Goal: Use online tool/utility: Utilize a website feature to perform a specific function

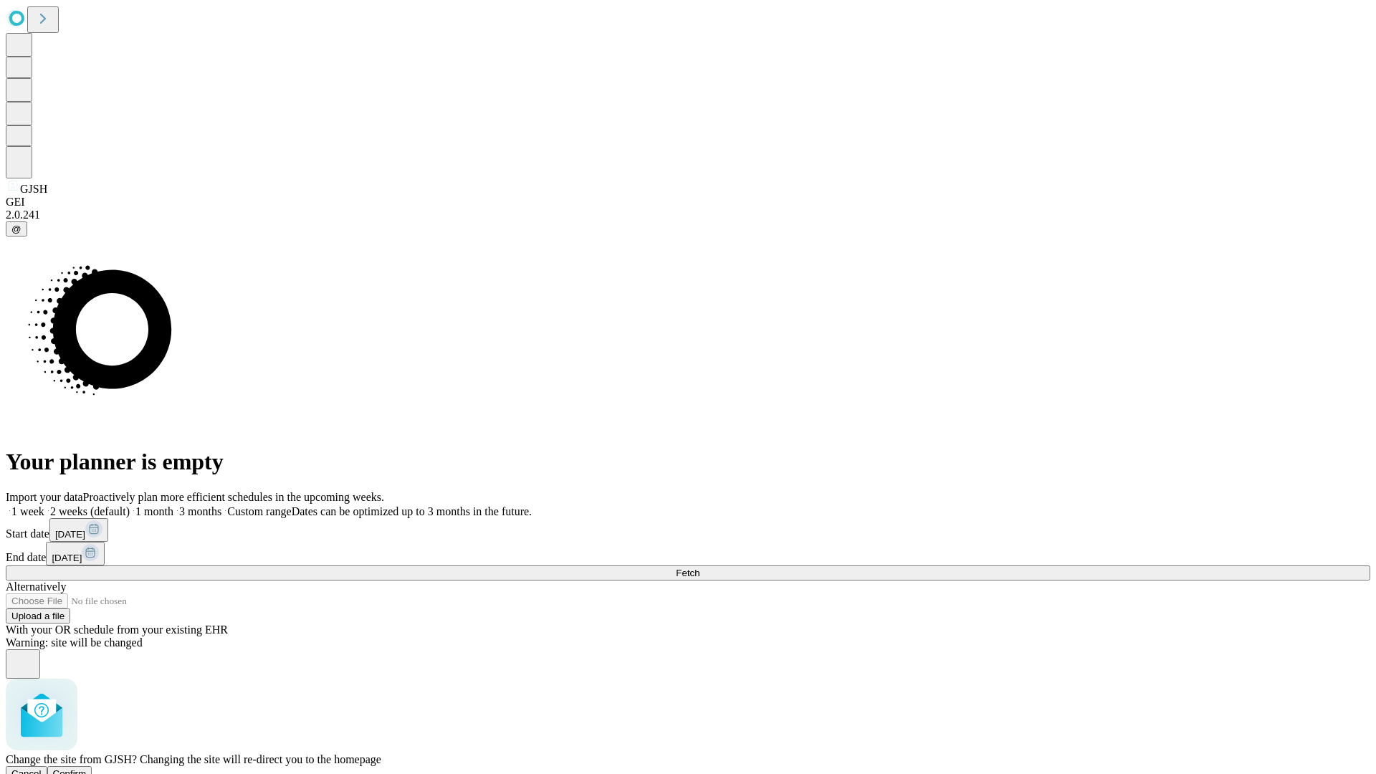
click at [87, 768] on span "Confirm" at bounding box center [70, 773] width 34 height 11
click at [44, 505] on label "1 week" at bounding box center [25, 511] width 39 height 12
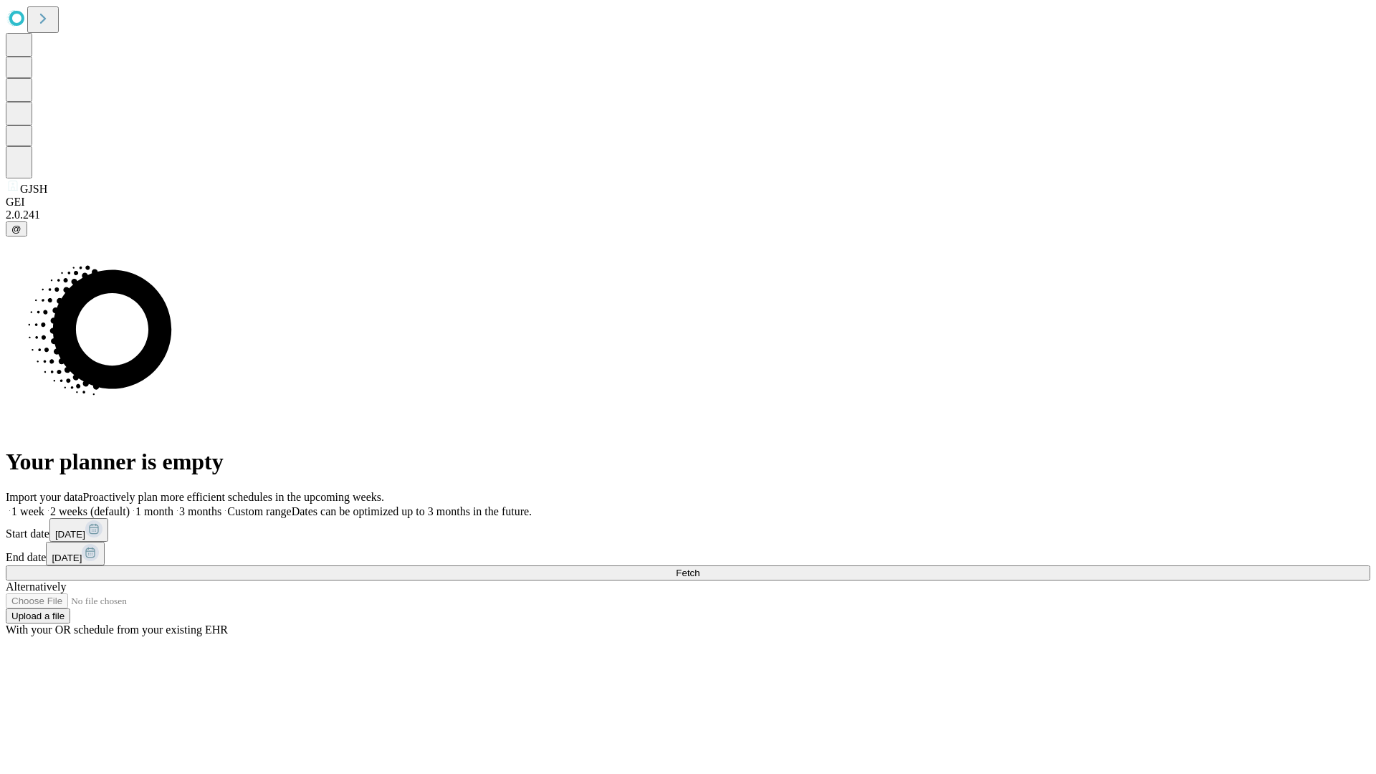
click at [700, 568] on span "Fetch" at bounding box center [688, 573] width 24 height 11
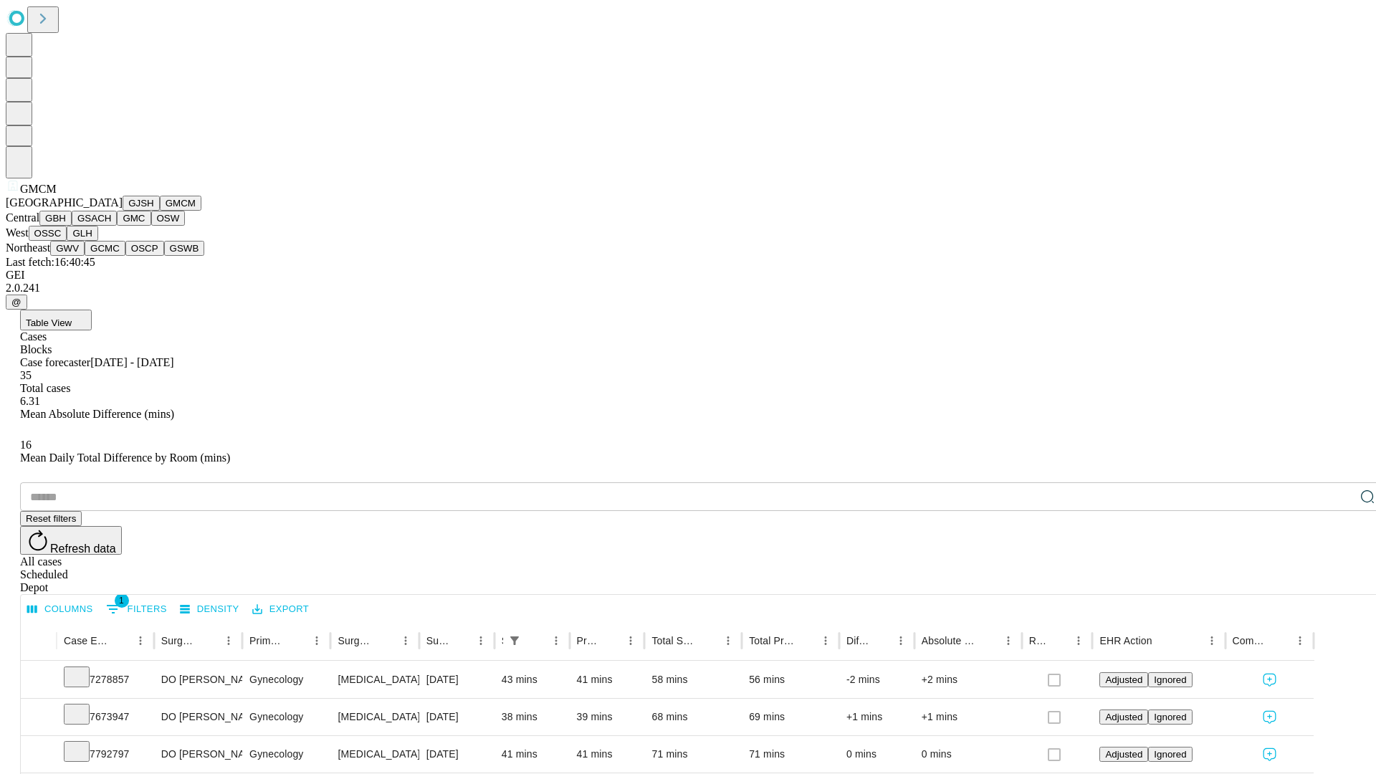
click at [72, 226] on button "GBH" at bounding box center [55, 218] width 32 height 15
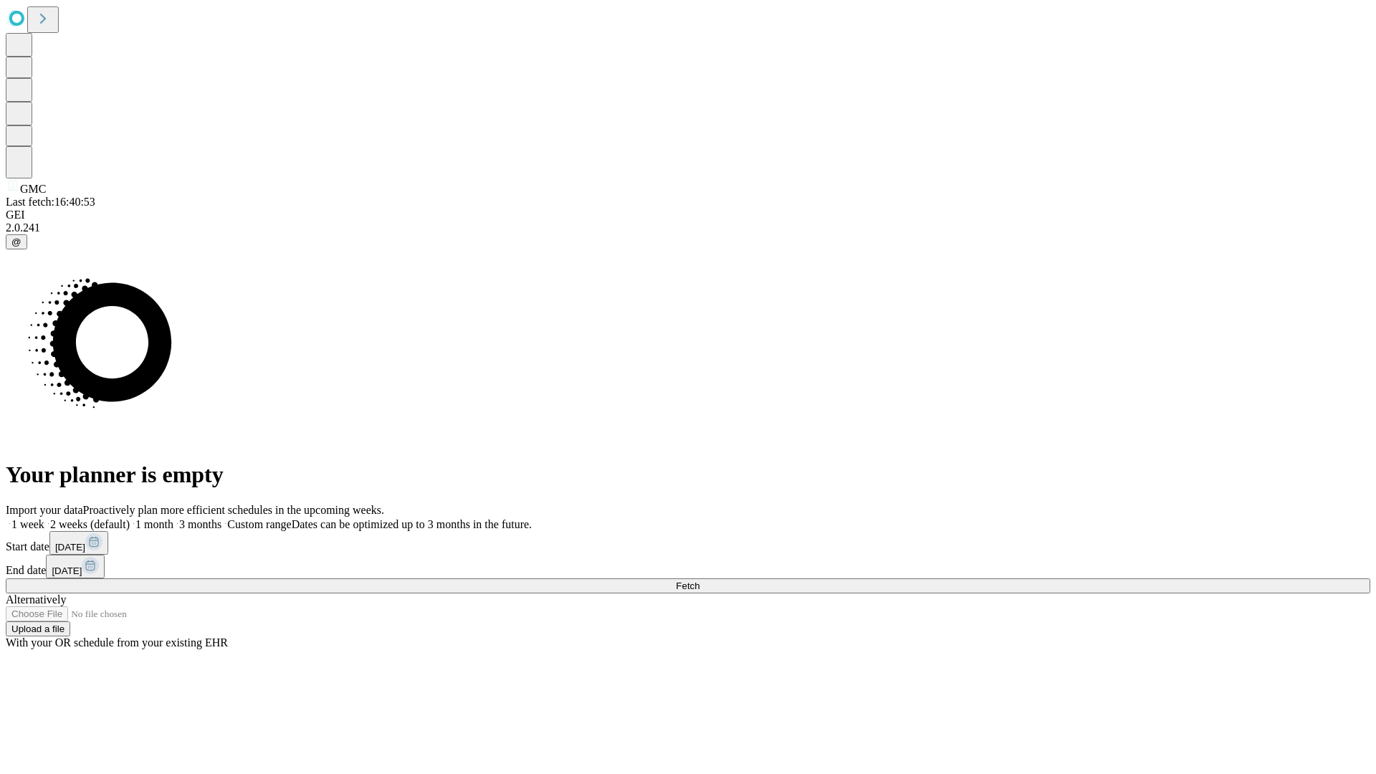
click at [44, 518] on label "1 week" at bounding box center [25, 524] width 39 height 12
click at [700, 581] on span "Fetch" at bounding box center [688, 586] width 24 height 11
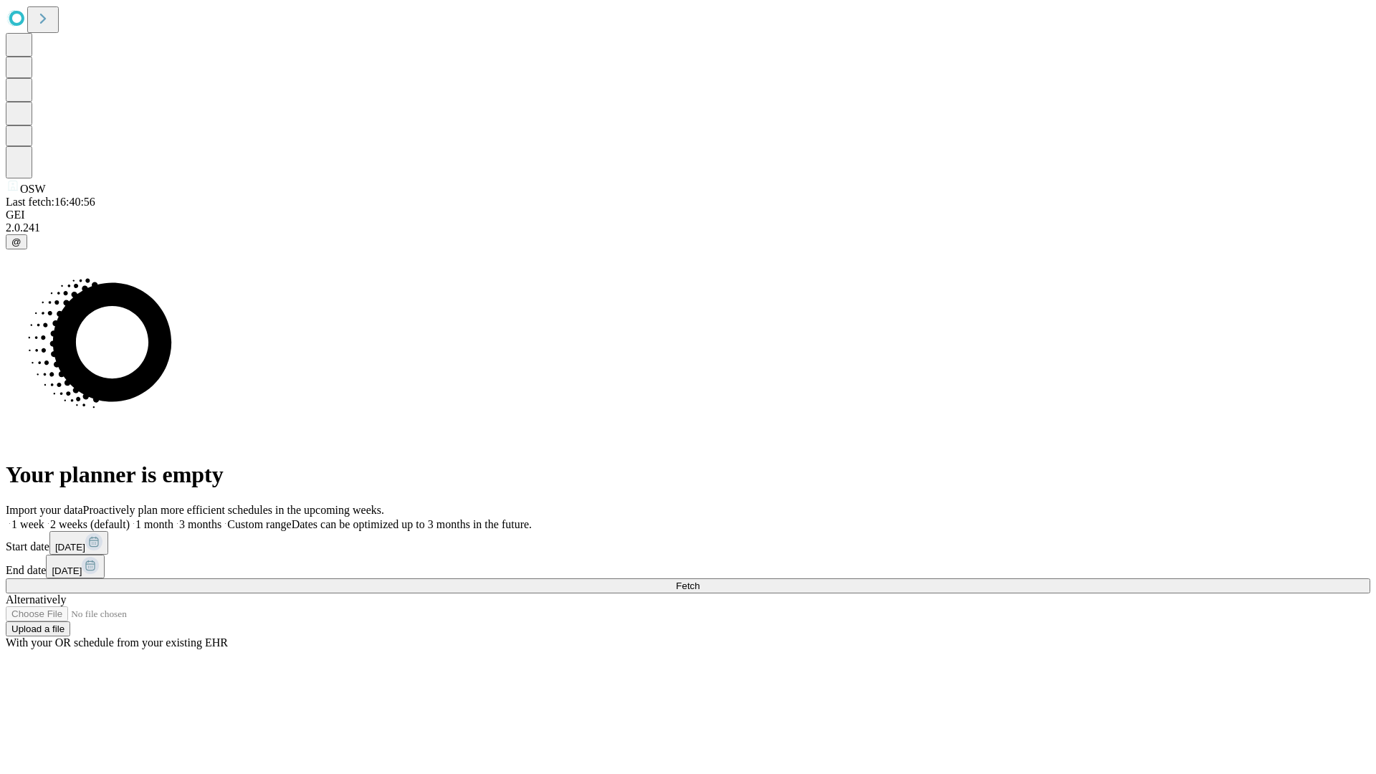
click at [700, 581] on span "Fetch" at bounding box center [688, 586] width 24 height 11
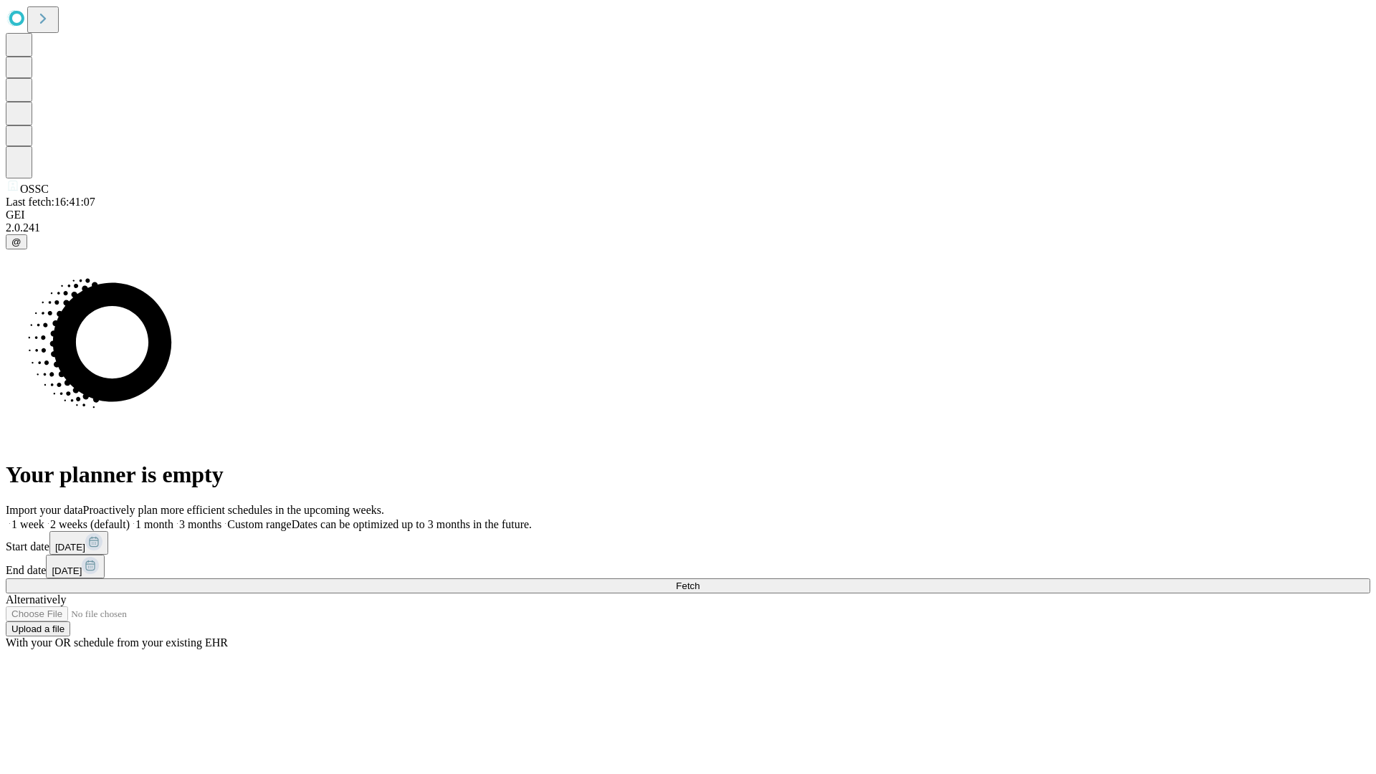
click at [44, 518] on label "1 week" at bounding box center [25, 524] width 39 height 12
click at [700, 581] on span "Fetch" at bounding box center [688, 586] width 24 height 11
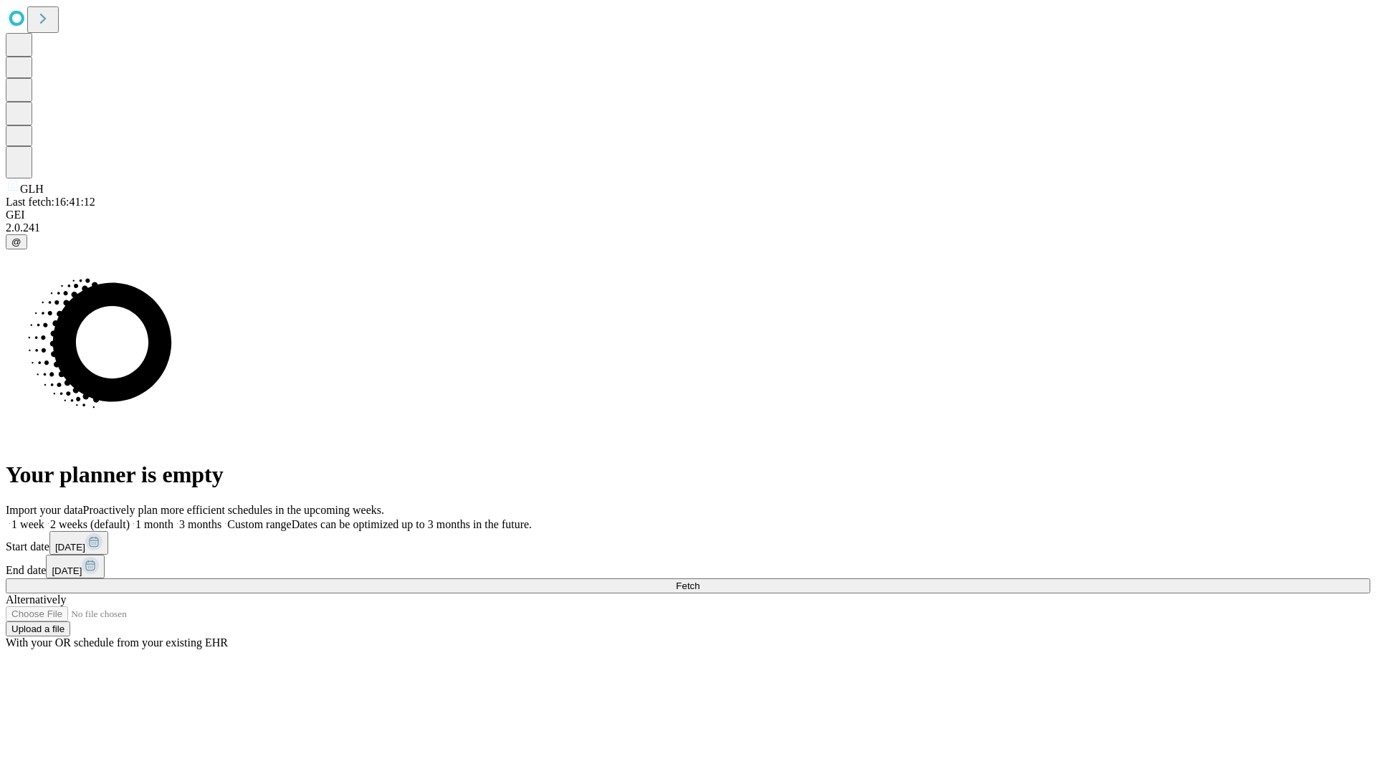
click at [44, 518] on label "1 week" at bounding box center [25, 524] width 39 height 12
click at [700, 581] on span "Fetch" at bounding box center [688, 586] width 24 height 11
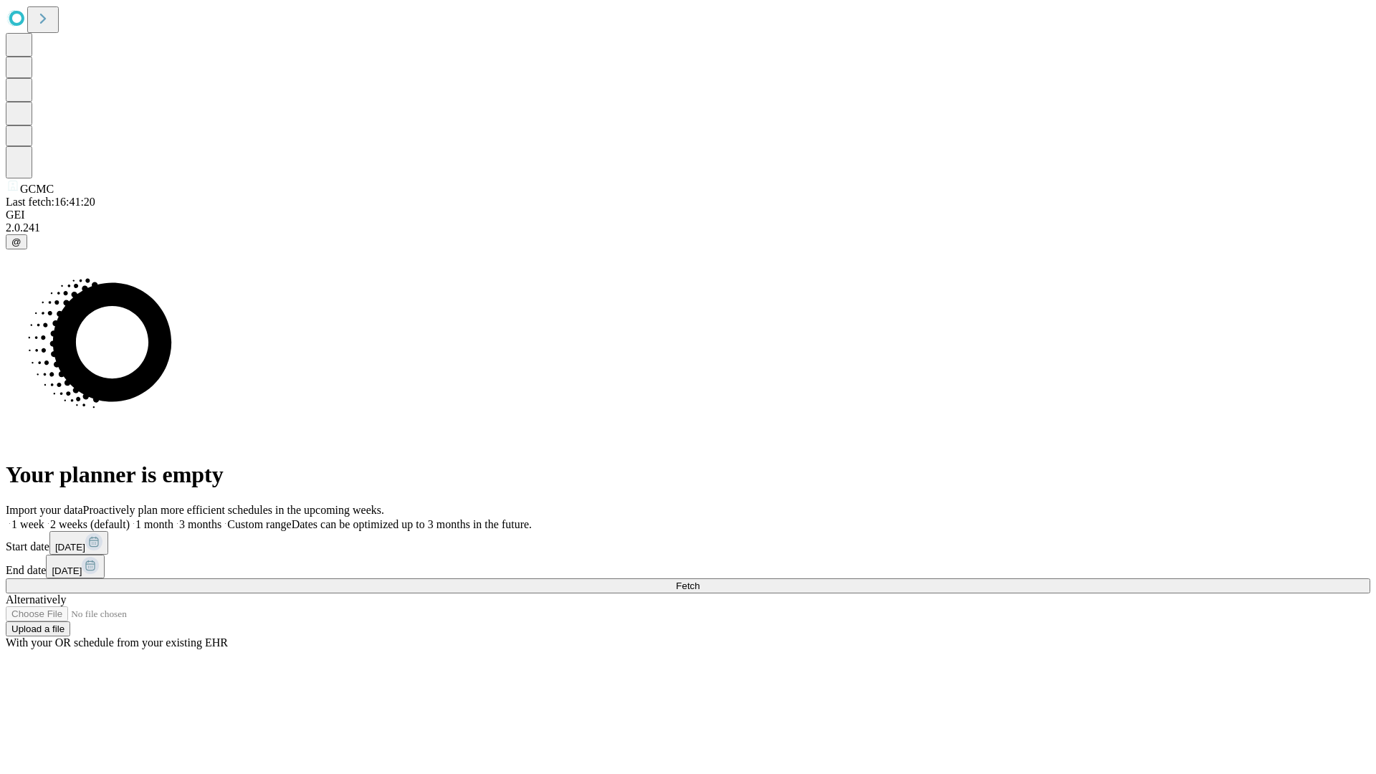
click at [700, 581] on span "Fetch" at bounding box center [688, 586] width 24 height 11
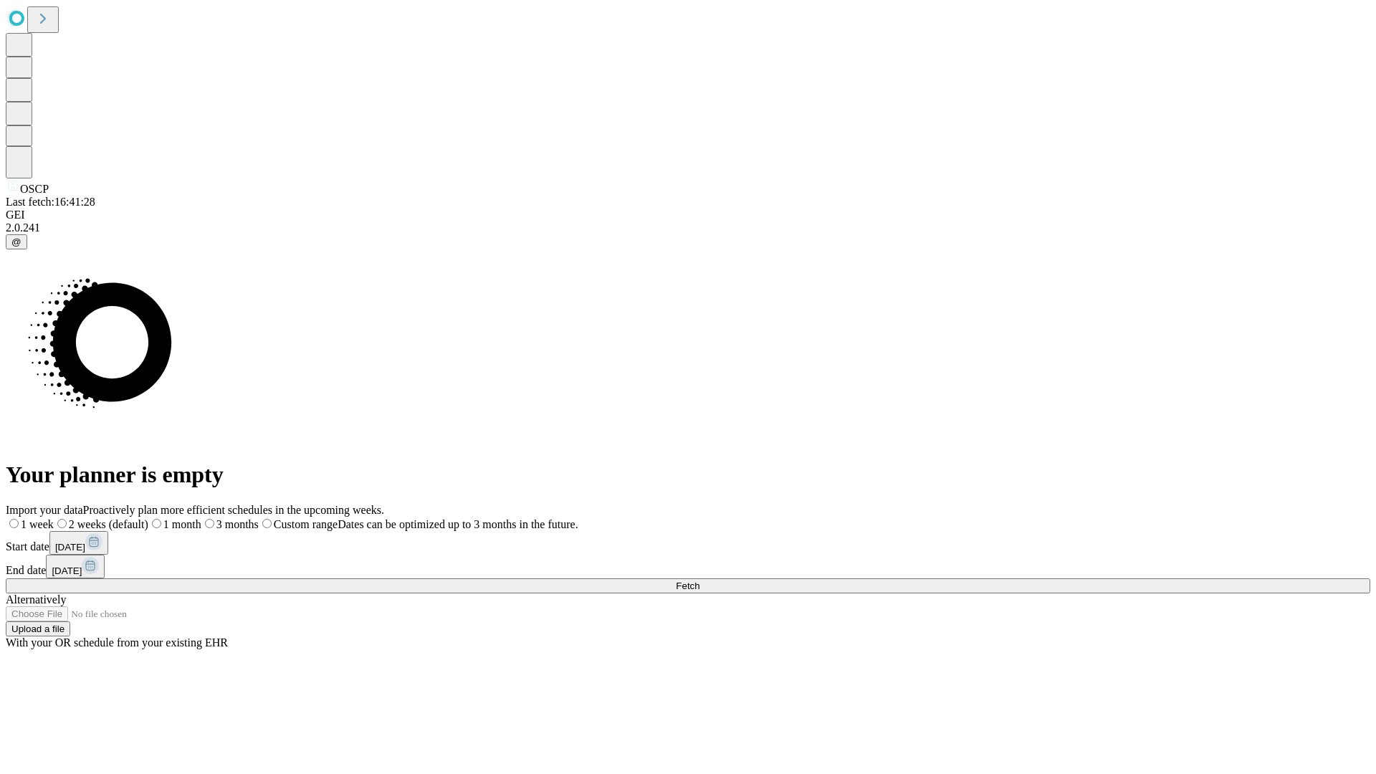
click at [54, 518] on label "1 week" at bounding box center [30, 524] width 48 height 12
click at [700, 581] on span "Fetch" at bounding box center [688, 586] width 24 height 11
